Goal: Navigation & Orientation: Find specific page/section

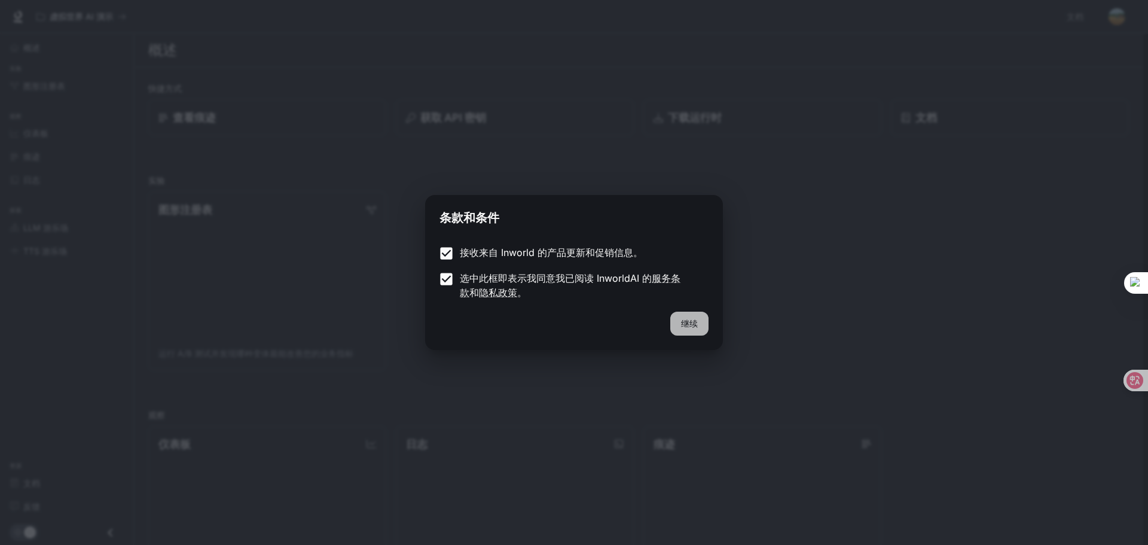
click at [692, 324] on font "继续" at bounding box center [689, 323] width 17 height 10
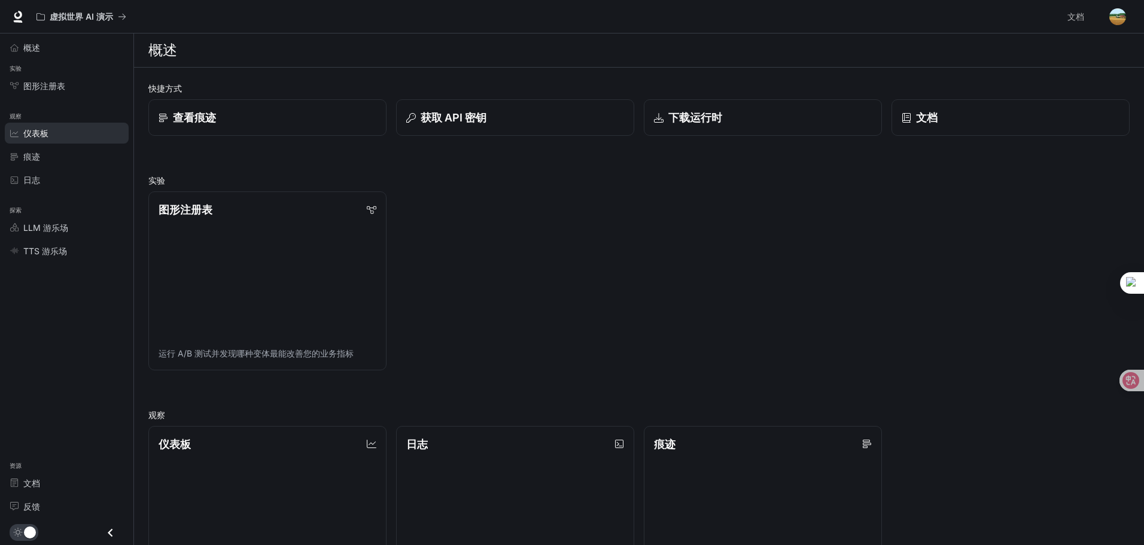
click at [54, 133] on div "仪表板" at bounding box center [73, 133] width 100 height 13
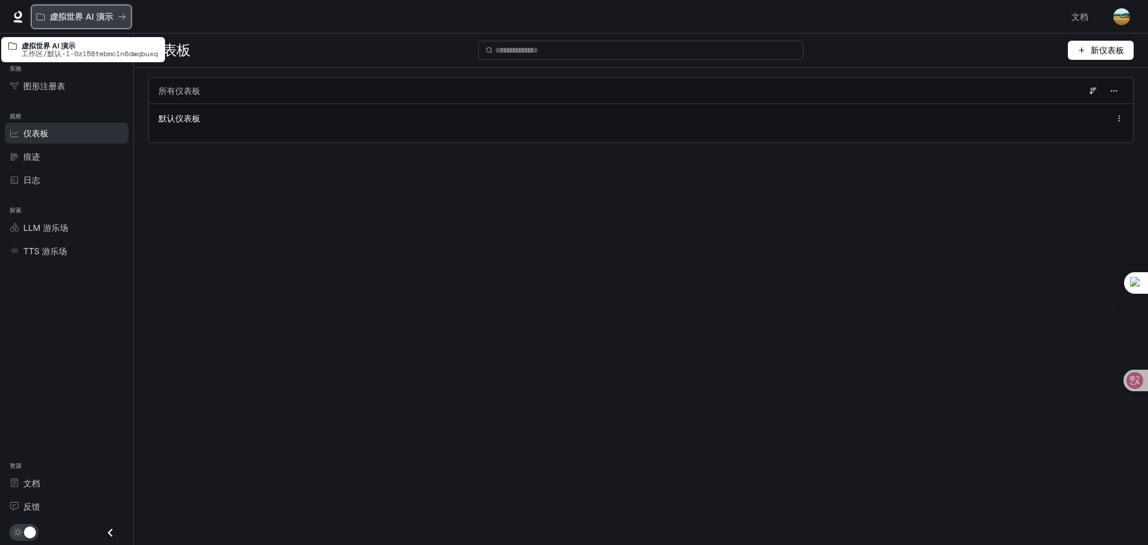
click at [99, 15] on font "虚拟世界 AI 演示" at bounding box center [81, 16] width 63 height 10
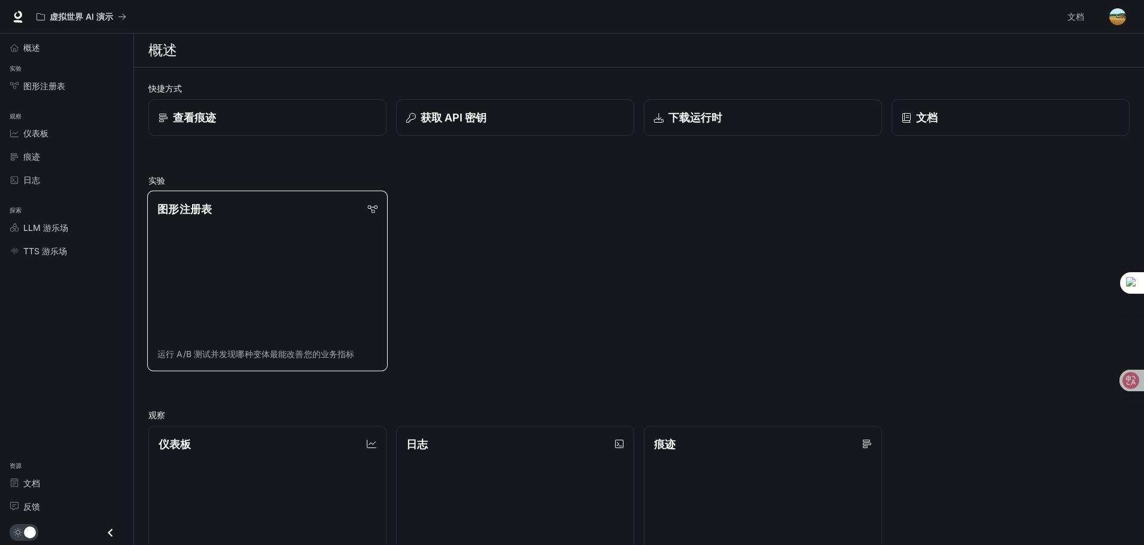
click at [203, 208] on font "图形注册表" at bounding box center [184, 209] width 54 height 13
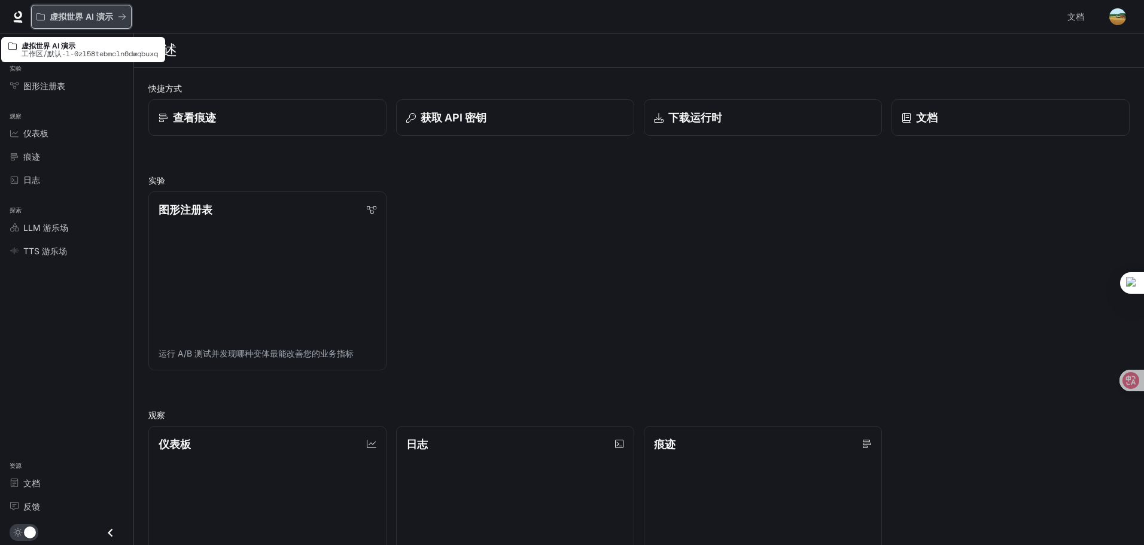
click at [98, 20] on font "虚拟世界 AI 演示" at bounding box center [81, 16] width 63 height 10
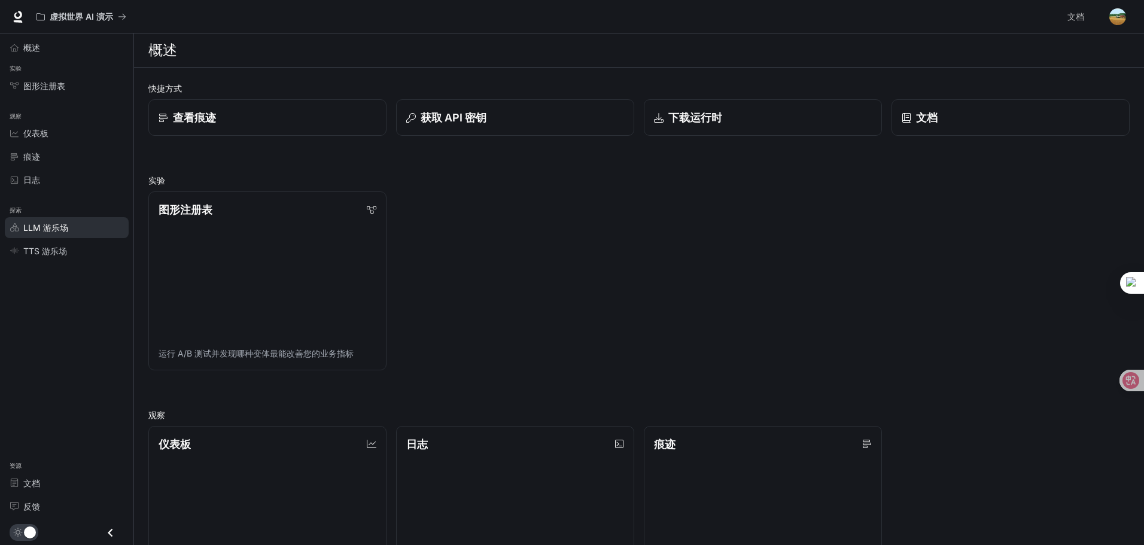
click at [40, 226] on font "LLM 游乐场" at bounding box center [45, 228] width 45 height 10
click at [496, 187] on div "图形注册表 运行 A/B 测试并发现哪种变体最能改善您的业务指标" at bounding box center [634, 276] width 991 height 188
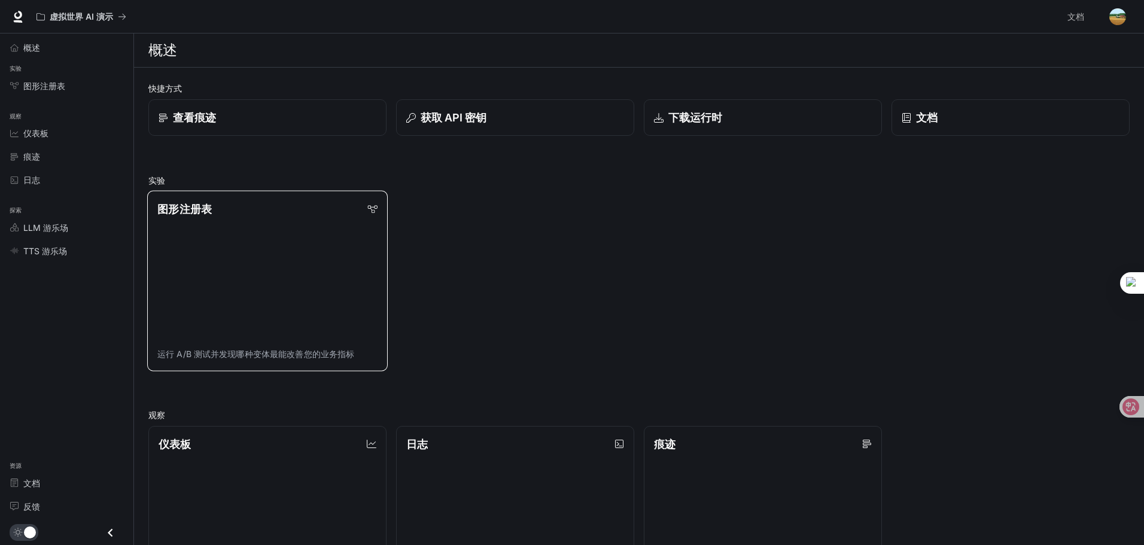
click at [254, 224] on link "图形注册表 运行 A/B 测试并发现哪种变体最能改善您的业务指标" at bounding box center [267, 281] width 240 height 180
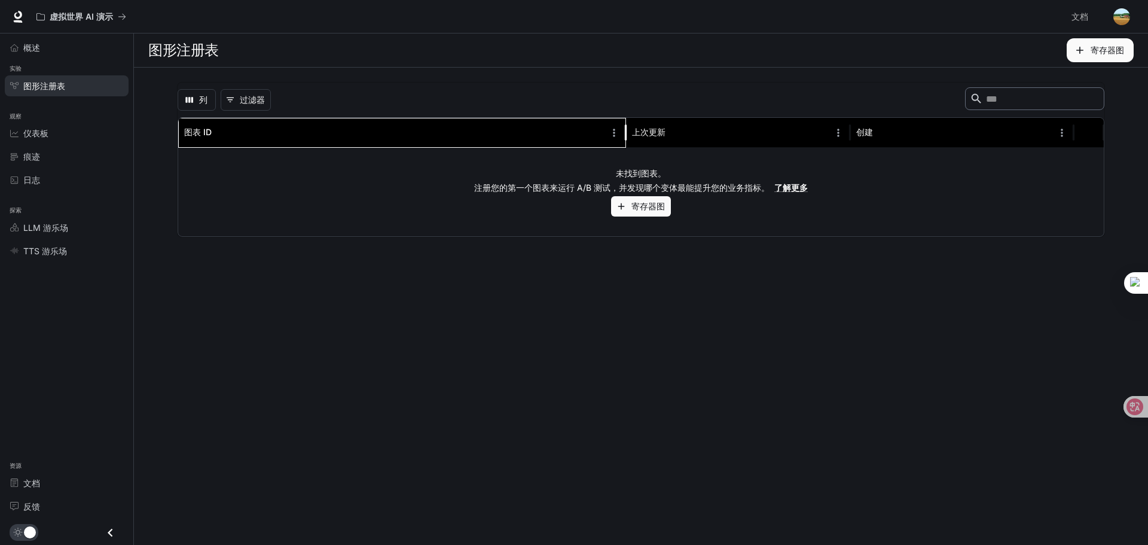
click at [263, 141] on div "图表 ID" at bounding box center [394, 132] width 421 height 29
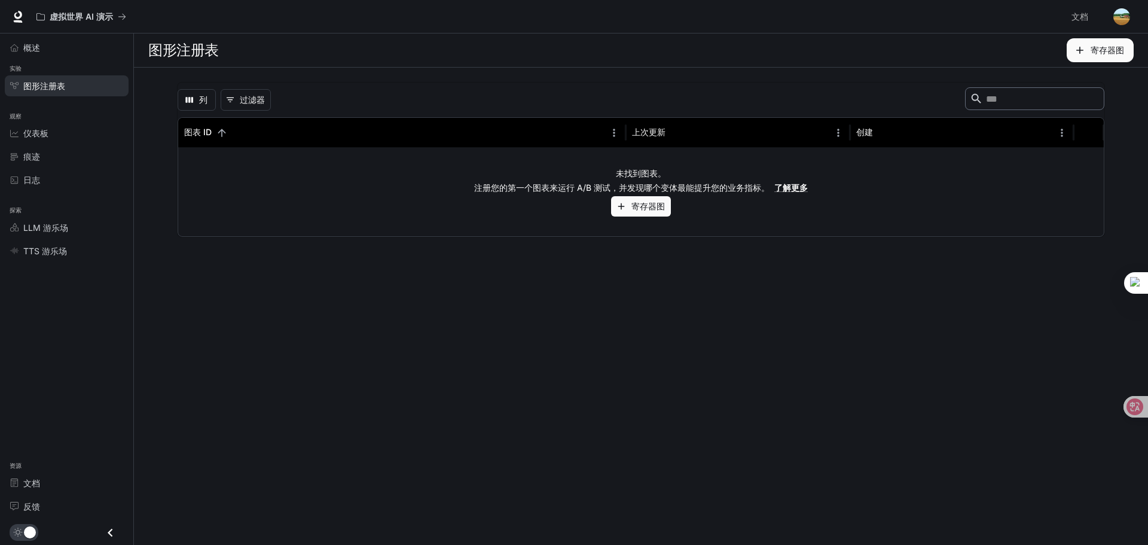
click at [278, 162] on div "未找到图表。 注册您的第一个图表来运行 A/B 测试，并发现哪个变体最能提升您的业务指标。 了解更多 寄存器图" at bounding box center [641, 192] width 926 height 89
click at [255, 90] on button "0 过滤器" at bounding box center [246, 100] width 50 height 22
click at [327, 205] on div "未找到图表。 注册您的第一个图表来运行 A/B 测试，并发现哪个变体最能提升您的业务指标。 了解更多 寄存器图" at bounding box center [641, 192] width 926 height 89
